Goal: Task Accomplishment & Management: Manage account settings

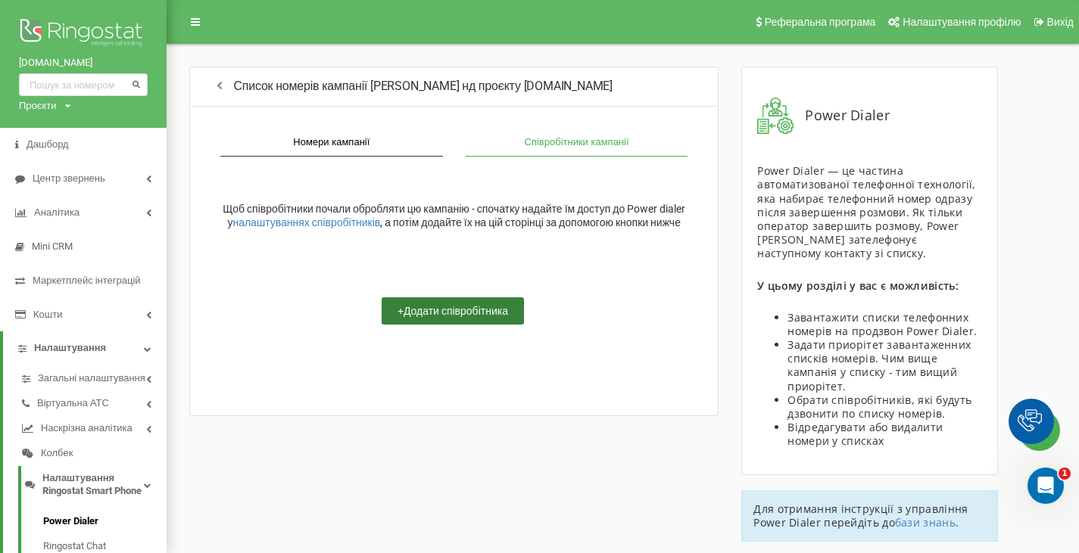
click at [462, 323] on button "+ Додати співробітника" at bounding box center [452, 310] width 142 height 27
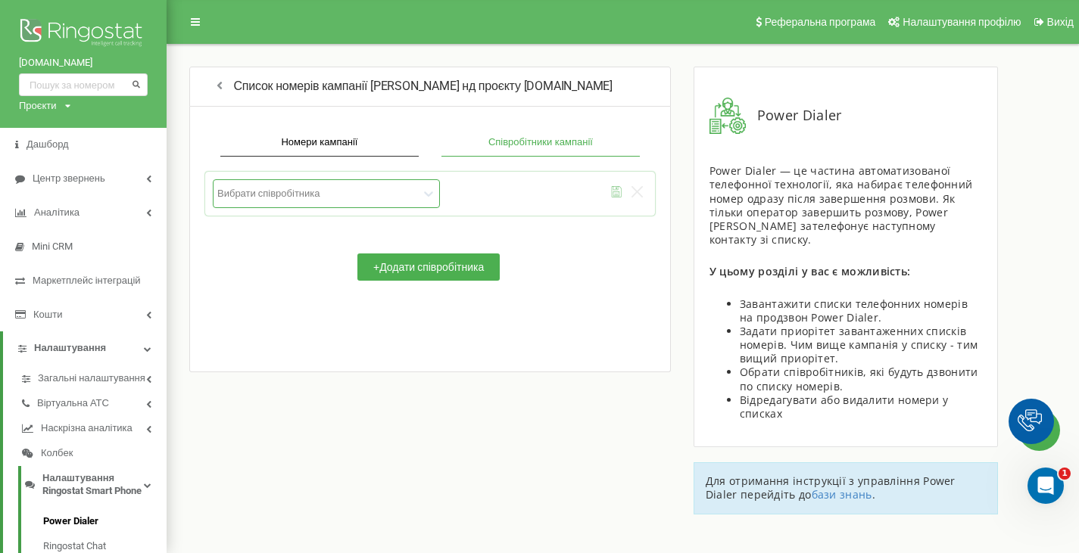
click at [340, 192] on div at bounding box center [317, 193] width 201 height 13
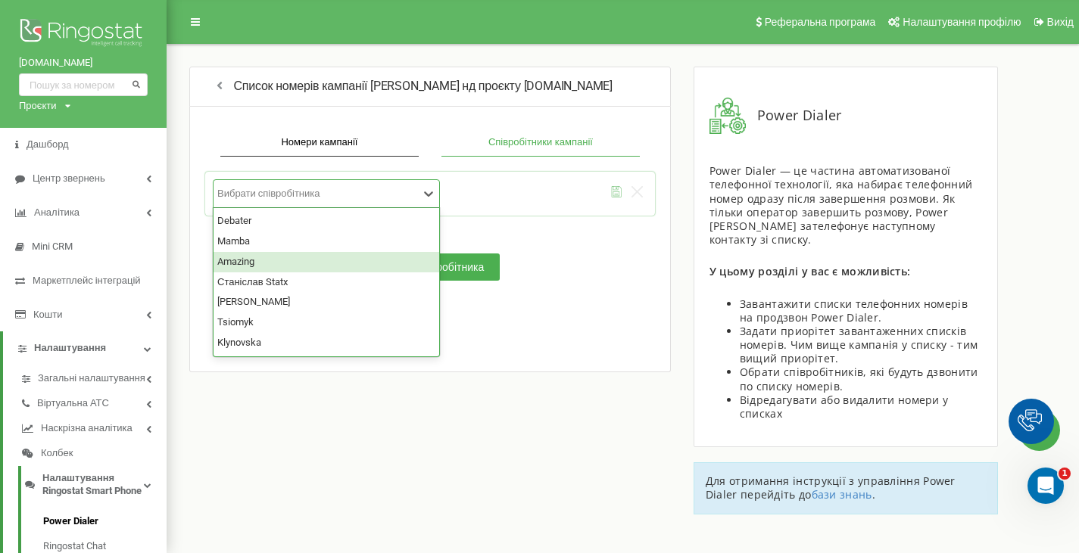
click at [283, 258] on div "Amazing" at bounding box center [326, 262] width 226 height 20
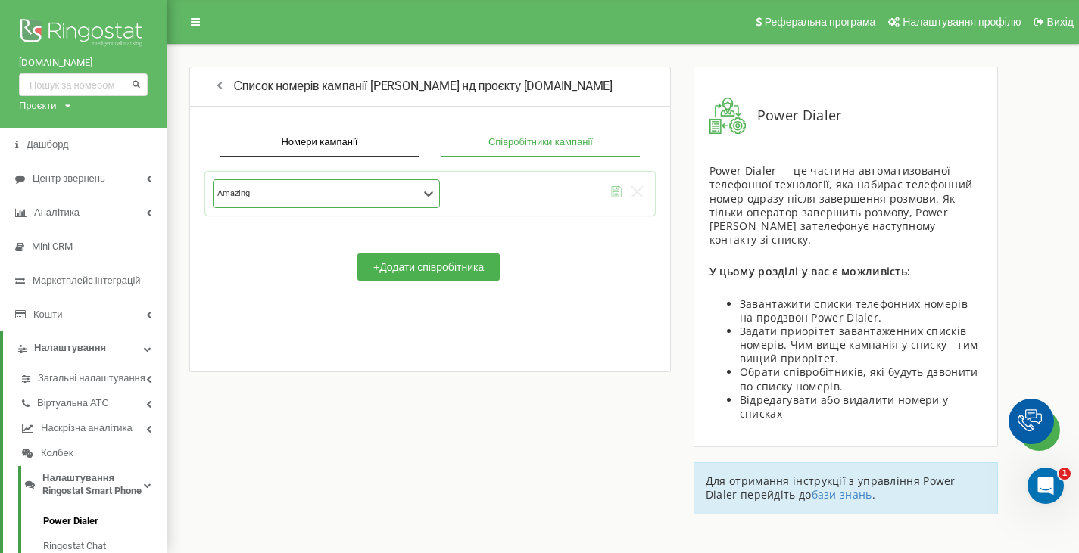
click at [617, 190] on icon "submit" at bounding box center [616, 191] width 11 height 11
click at [343, 147] on button "Номери кампанії" at bounding box center [319, 142] width 198 height 27
